Goal: Information Seeking & Learning: Check status

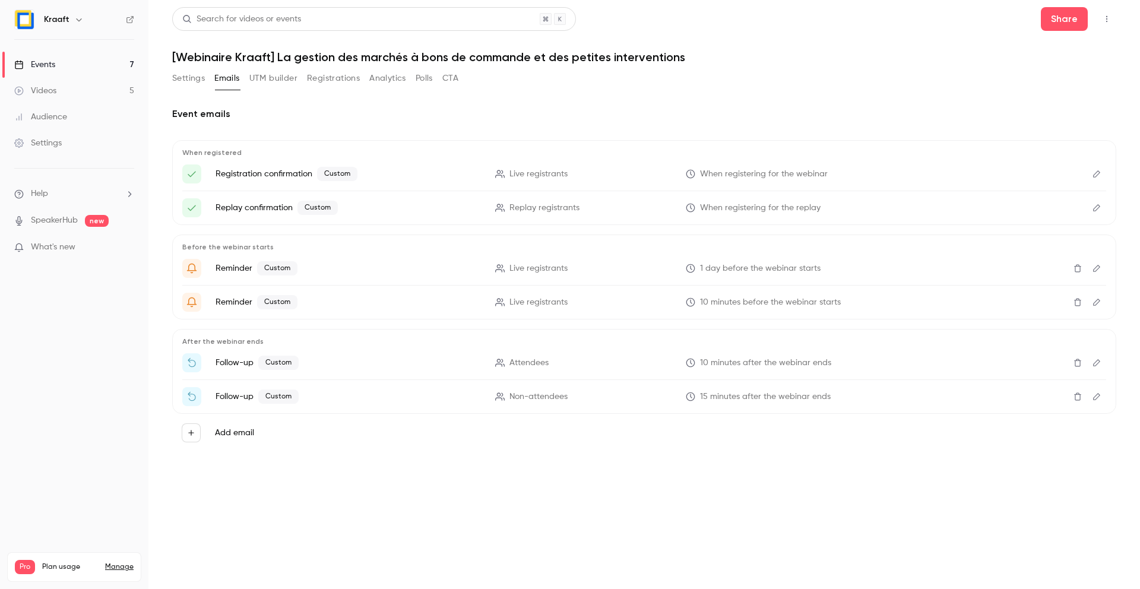
click at [67, 62] on link "Events 7" at bounding box center [74, 65] width 148 height 26
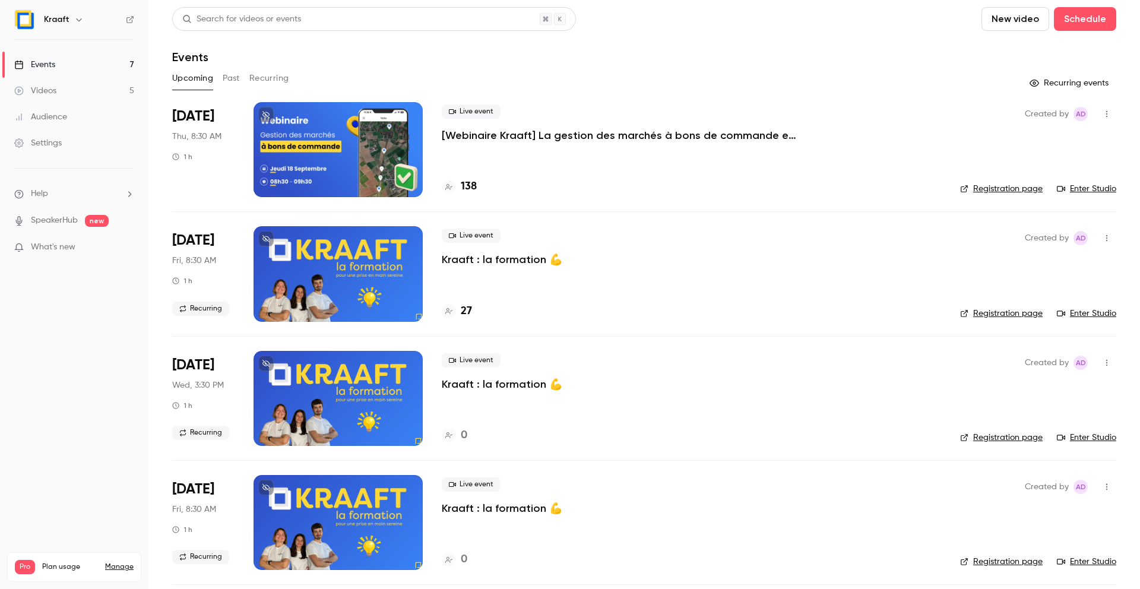
click at [576, 134] on p "[Webinaire Kraaft] La gestion des marchés à bons de commande et des petites int…" at bounding box center [620, 135] width 356 height 14
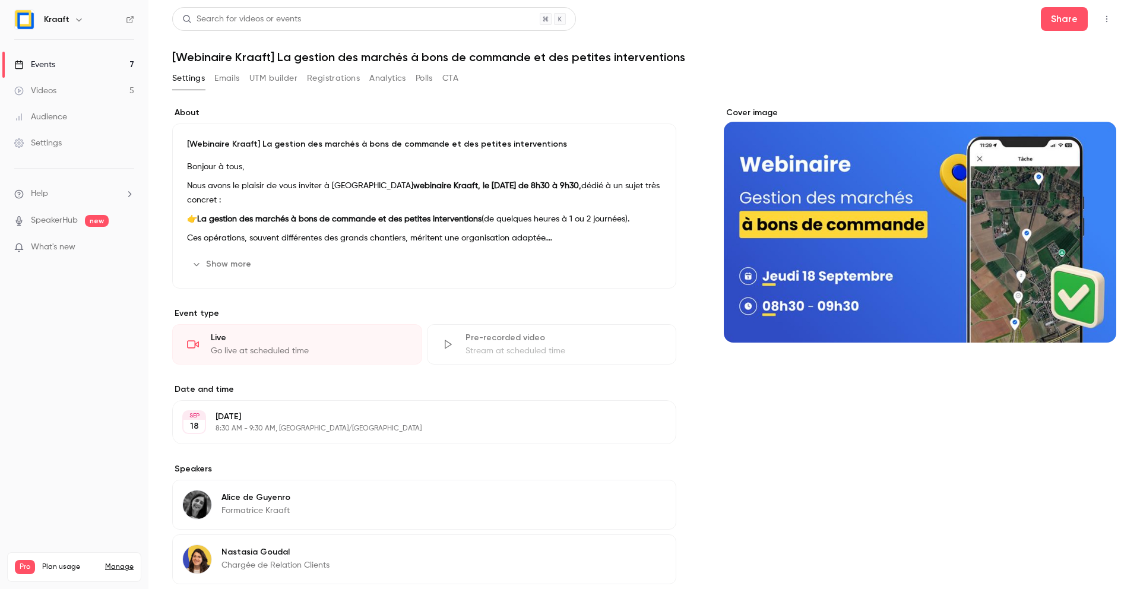
click at [309, 81] on button "Registrations" at bounding box center [333, 78] width 53 height 19
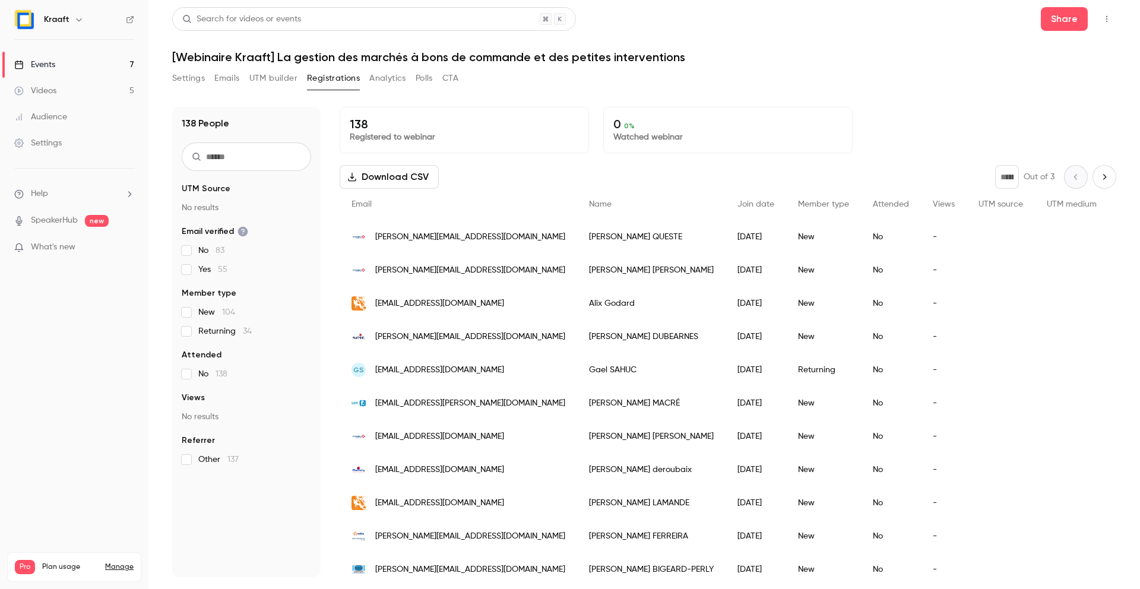
click at [40, 64] on div "Events" at bounding box center [34, 65] width 41 height 12
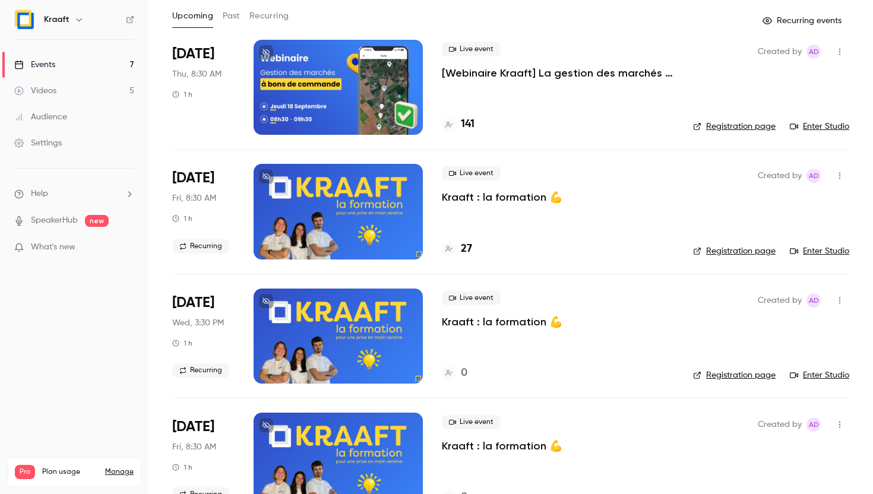
scroll to position [66, 0]
